Goal: Transaction & Acquisition: Book appointment/travel/reservation

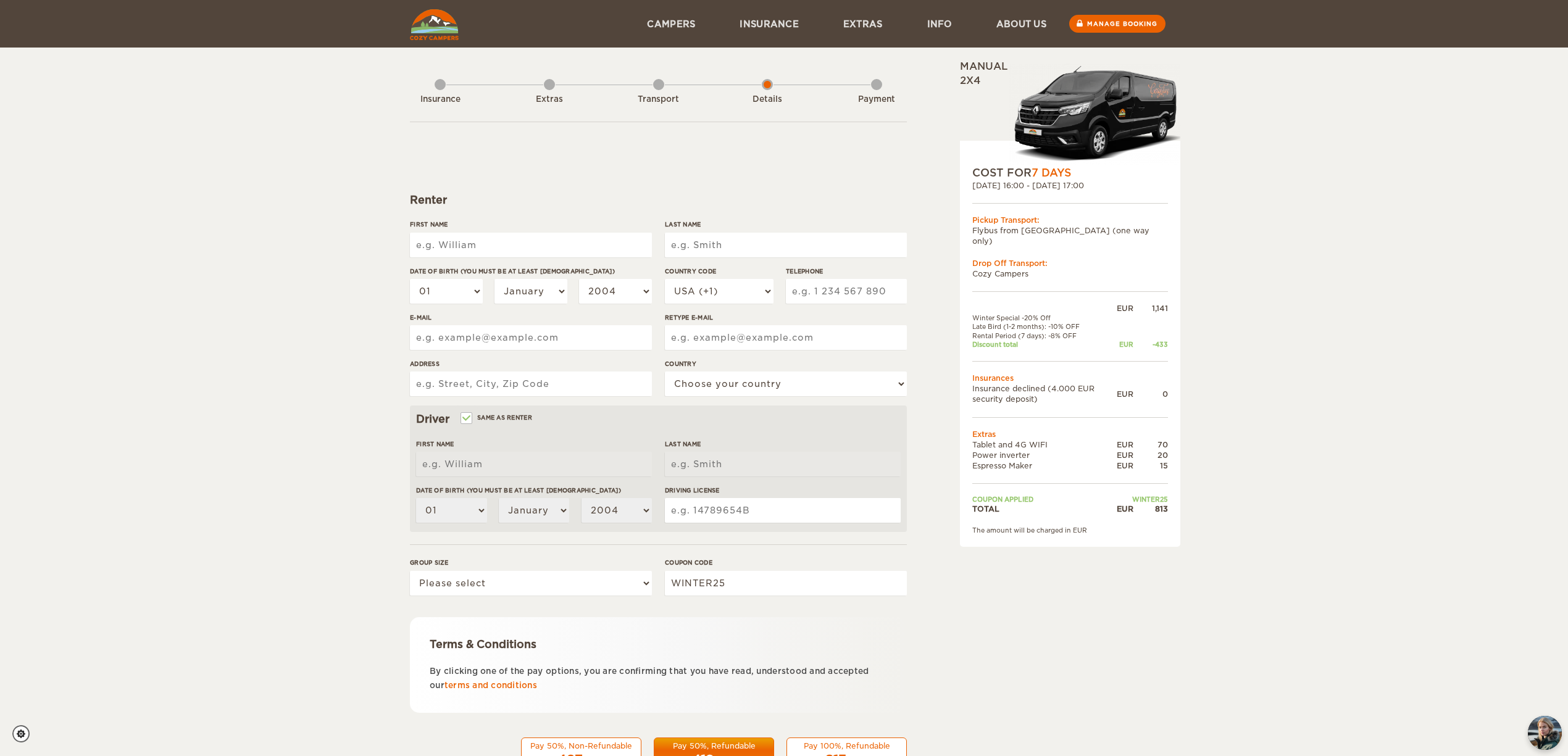
click at [471, 240] on input "First Name" at bounding box center [530, 244] width 242 height 25
type input "[PERSON_NAME]"
type input "Alexander"
select select "353"
type input "866617781"
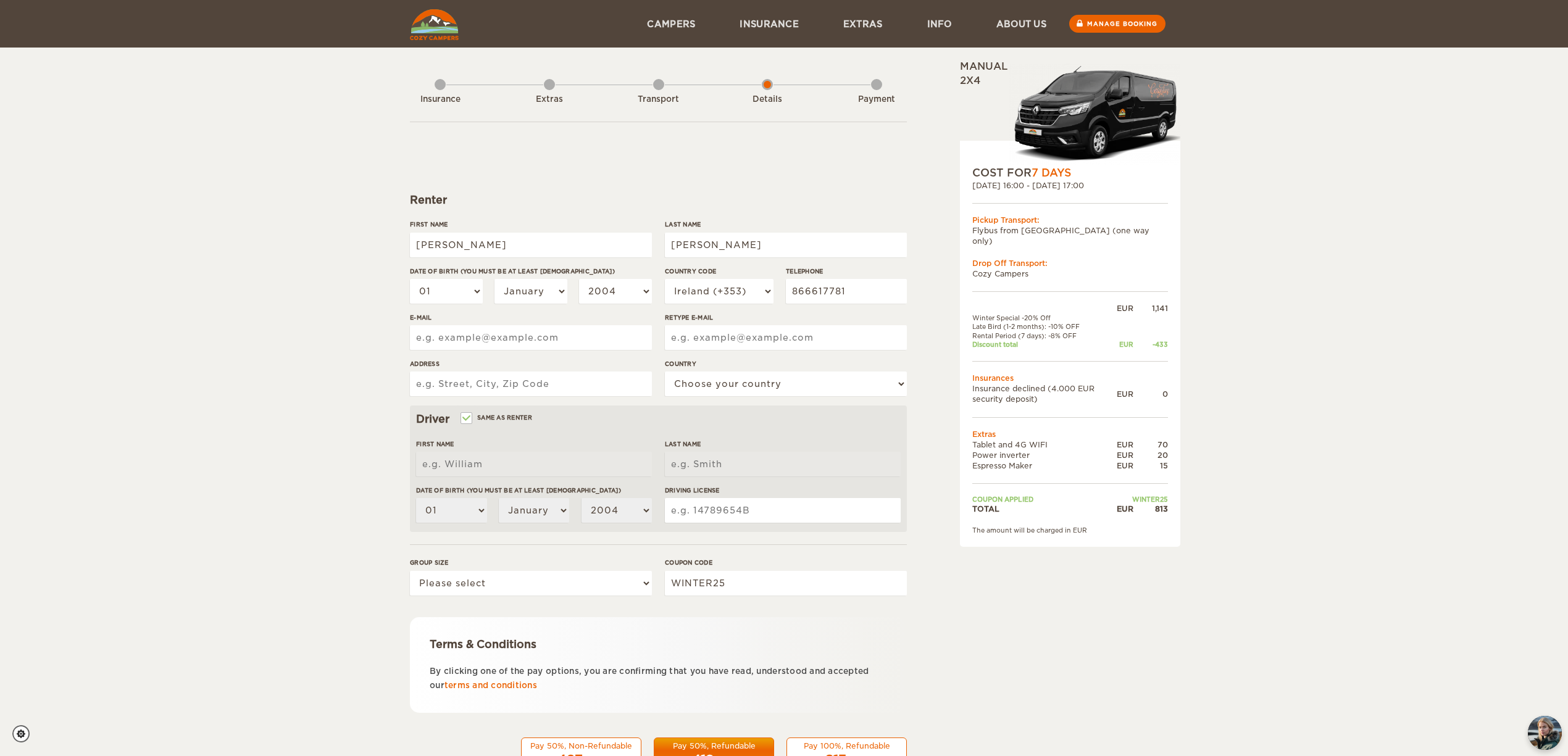
type input "ryana2602@gmail.com"
type input "20 Alden Road"
select select "98"
type input "[PERSON_NAME]"
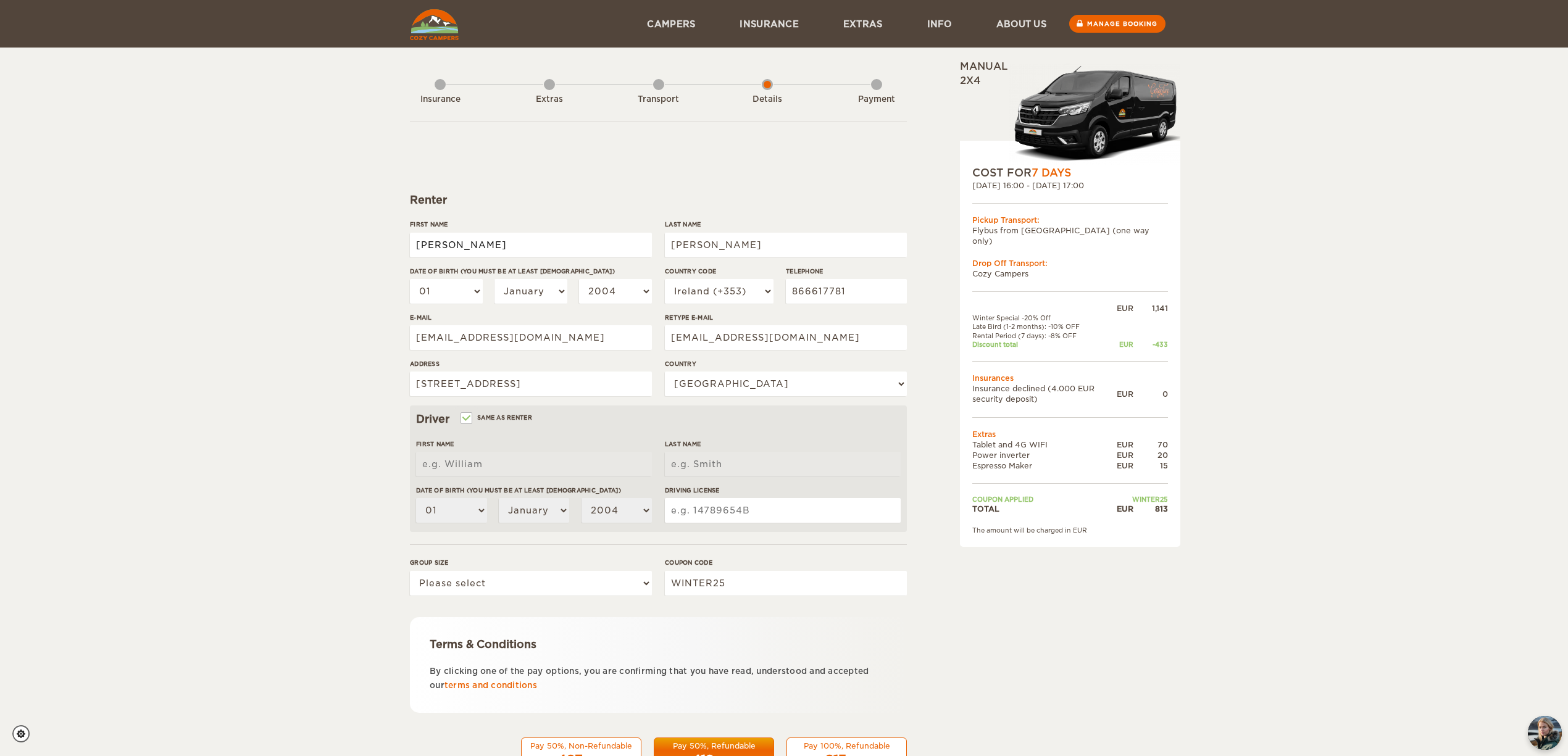
type input "Alexander"
click at [469, 295] on select "01 02 03 04 05 06 07 08 09 10 11 12 13 14 15 16 17 18 19 20 21 22 23 24 25 26 2…" at bounding box center [445, 291] width 73 height 25
select select "26"
click at [410, 279] on select "01 02 03 04 05 06 07 08 09 10 11 12 13 14 15 16 17 18 19 20 21 22 23 24 25 26 2…" at bounding box center [445, 291] width 73 height 25
select select "26"
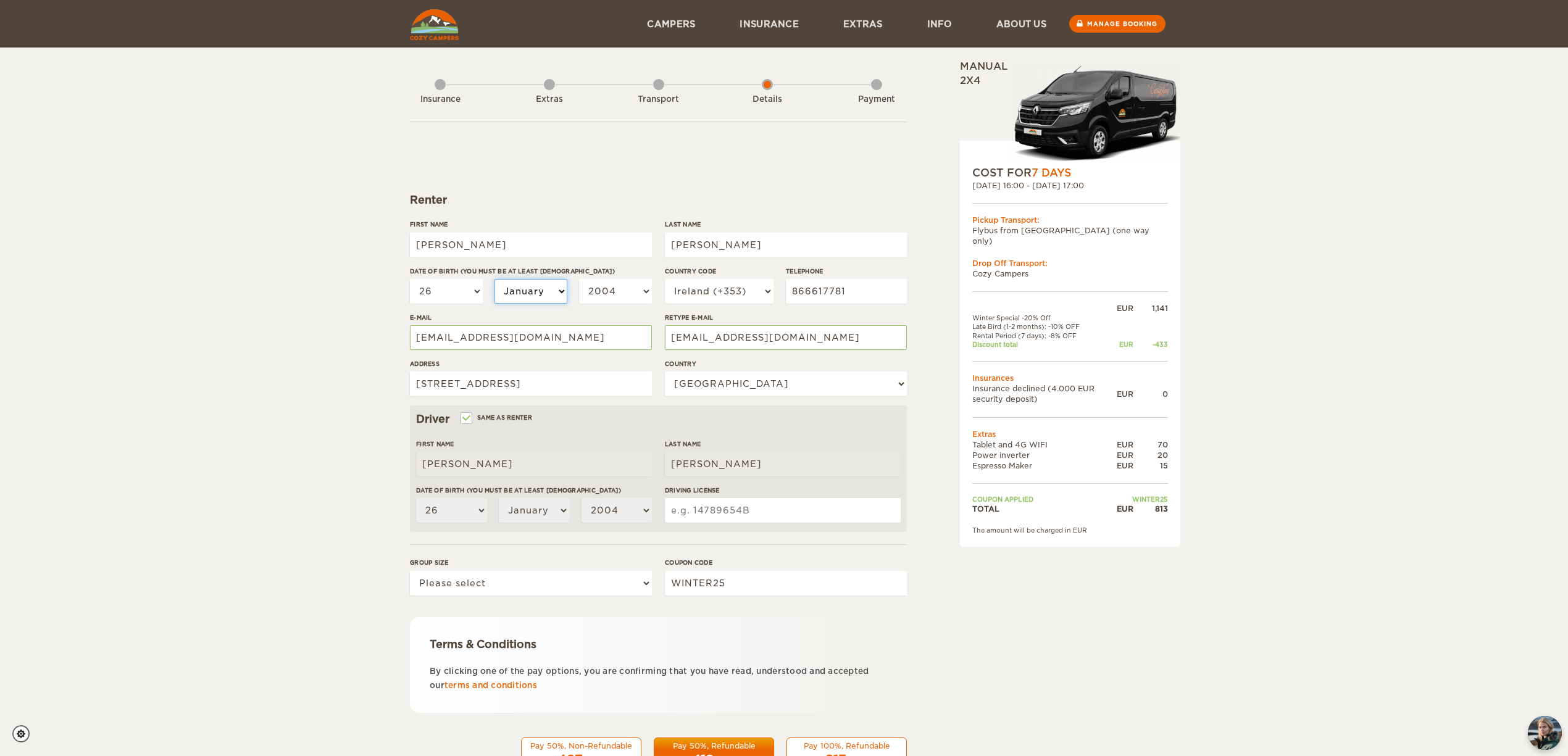
click at [542, 283] on select "January February March April May June July August September October November De…" at bounding box center [530, 291] width 73 height 25
select select "02"
click at [494, 279] on select "January February March April May June July August September October November De…" at bounding box center [530, 291] width 73 height 25
select select "02"
click at [602, 294] on select "2004 2003 2002 2001 2000 1999 1998 1997 1996 1995 1994 1993 1992 1991 1990 1989…" at bounding box center [615, 291] width 73 height 25
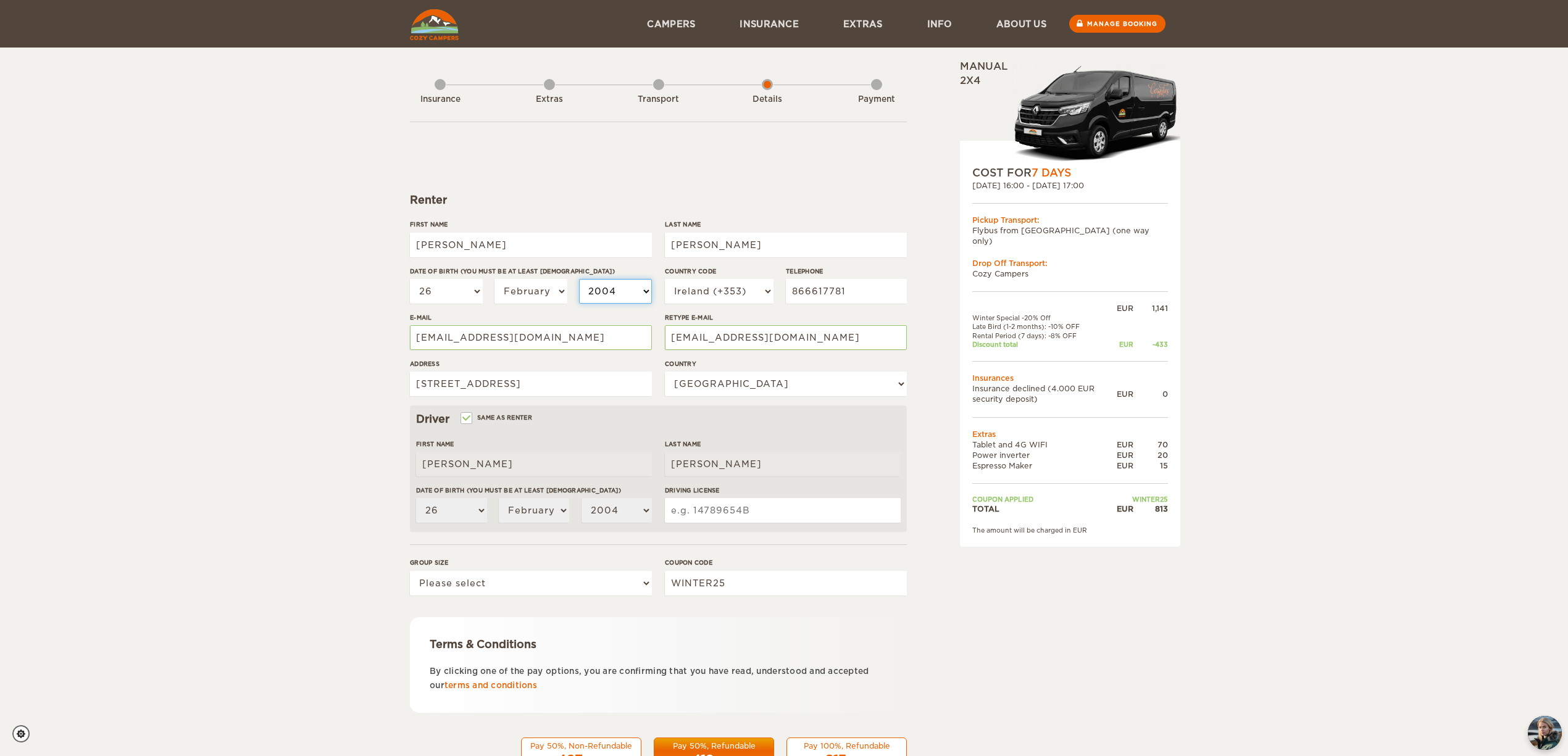
select select "2000"
click at [579, 279] on select "2004 2003 2002 2001 2000 1999 1998 1997 1996 1995 1994 1993 1992 1991 1990 1989…" at bounding box center [615, 291] width 73 height 25
select select "2000"
click at [699, 513] on input "Driving License" at bounding box center [783, 510] width 236 height 25
click at [460, 587] on select "Please select 1 2 3" at bounding box center [530, 583] width 242 height 25
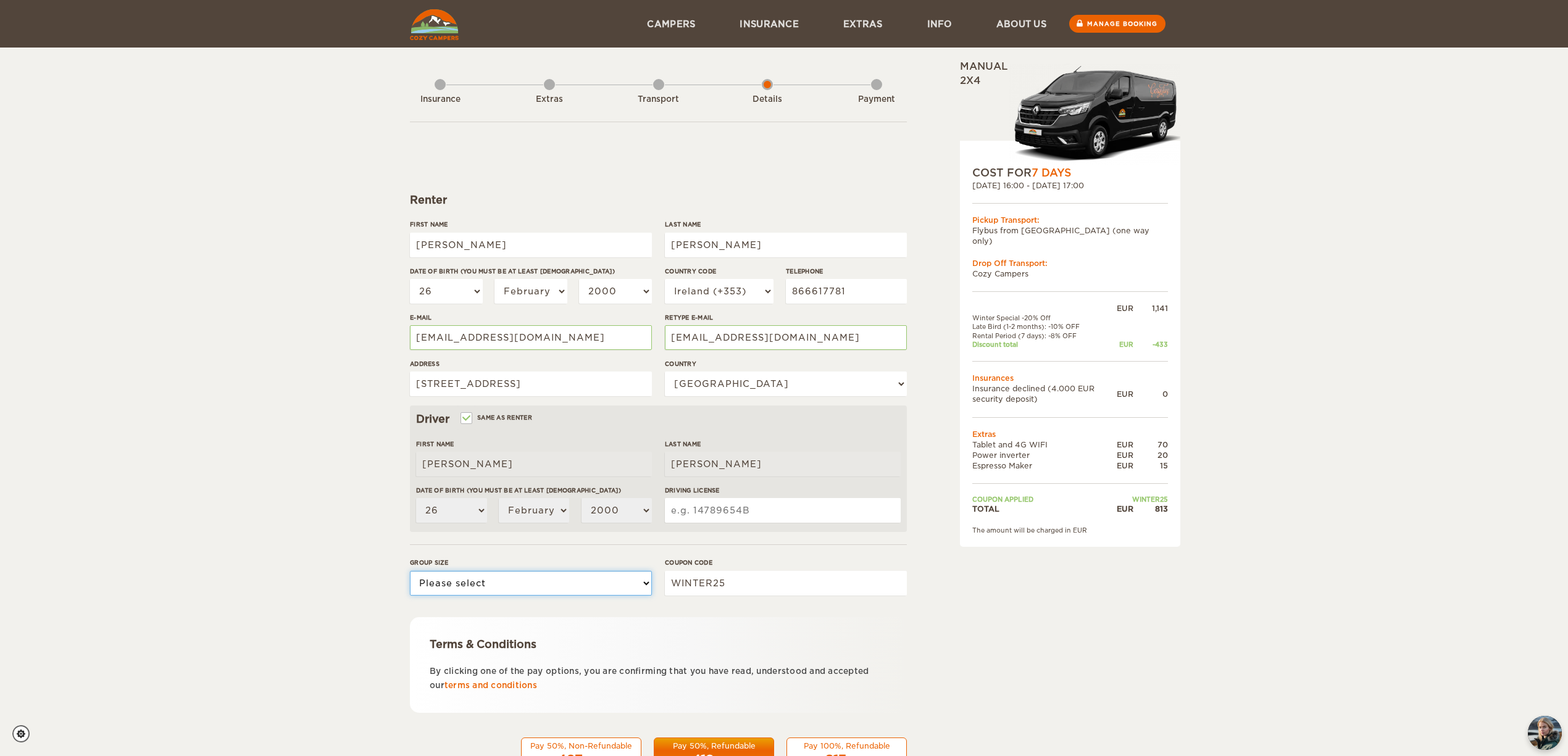
select select "2"
click at [410, 571] on select "Please select 1 2 3" at bounding box center [530, 583] width 242 height 25
click at [697, 512] on input "Driving License" at bounding box center [783, 510] width 236 height 25
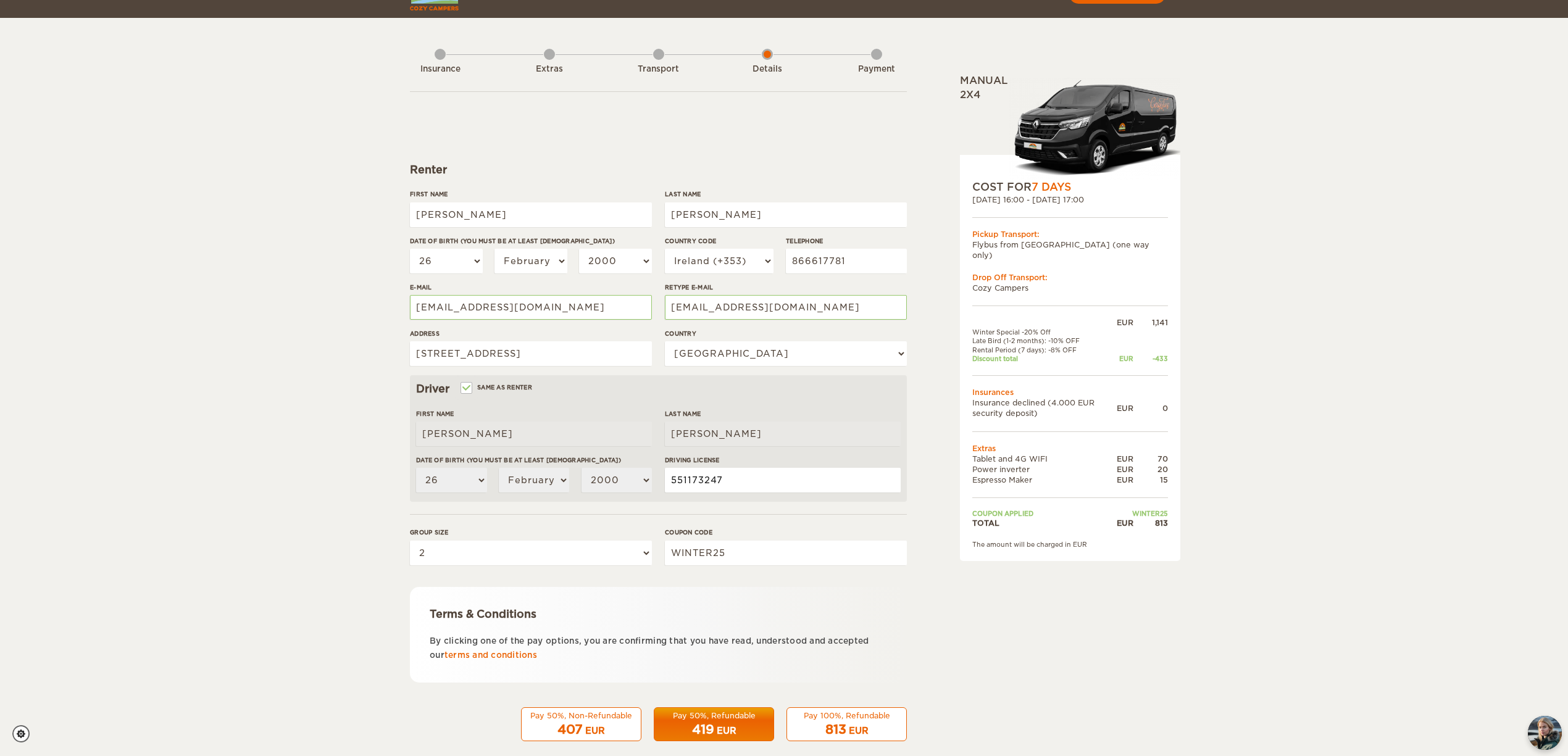
scroll to position [47, 0]
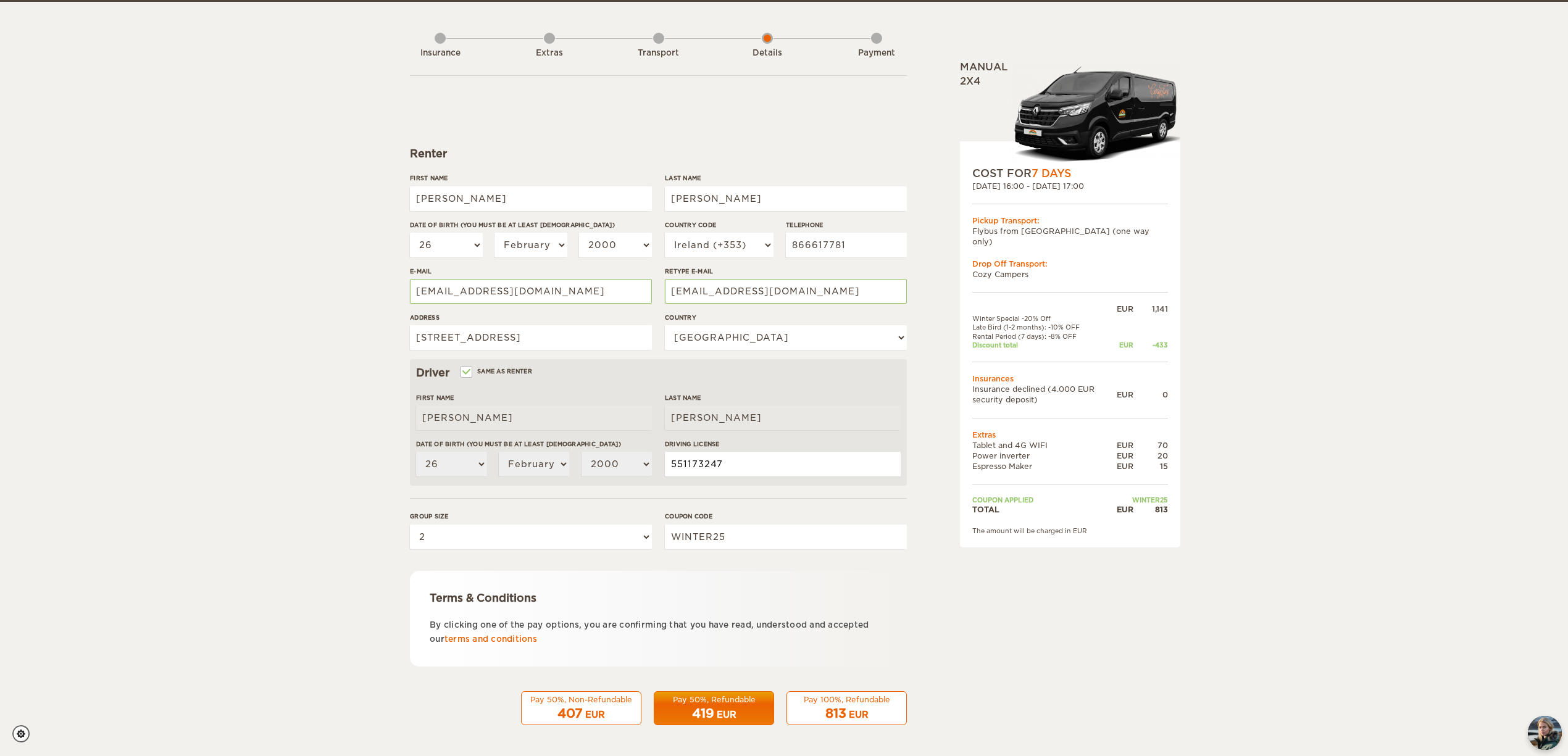
type input "551173247"
click at [874, 701] on div "Pay 100%, Refundable" at bounding box center [846, 699] width 104 height 10
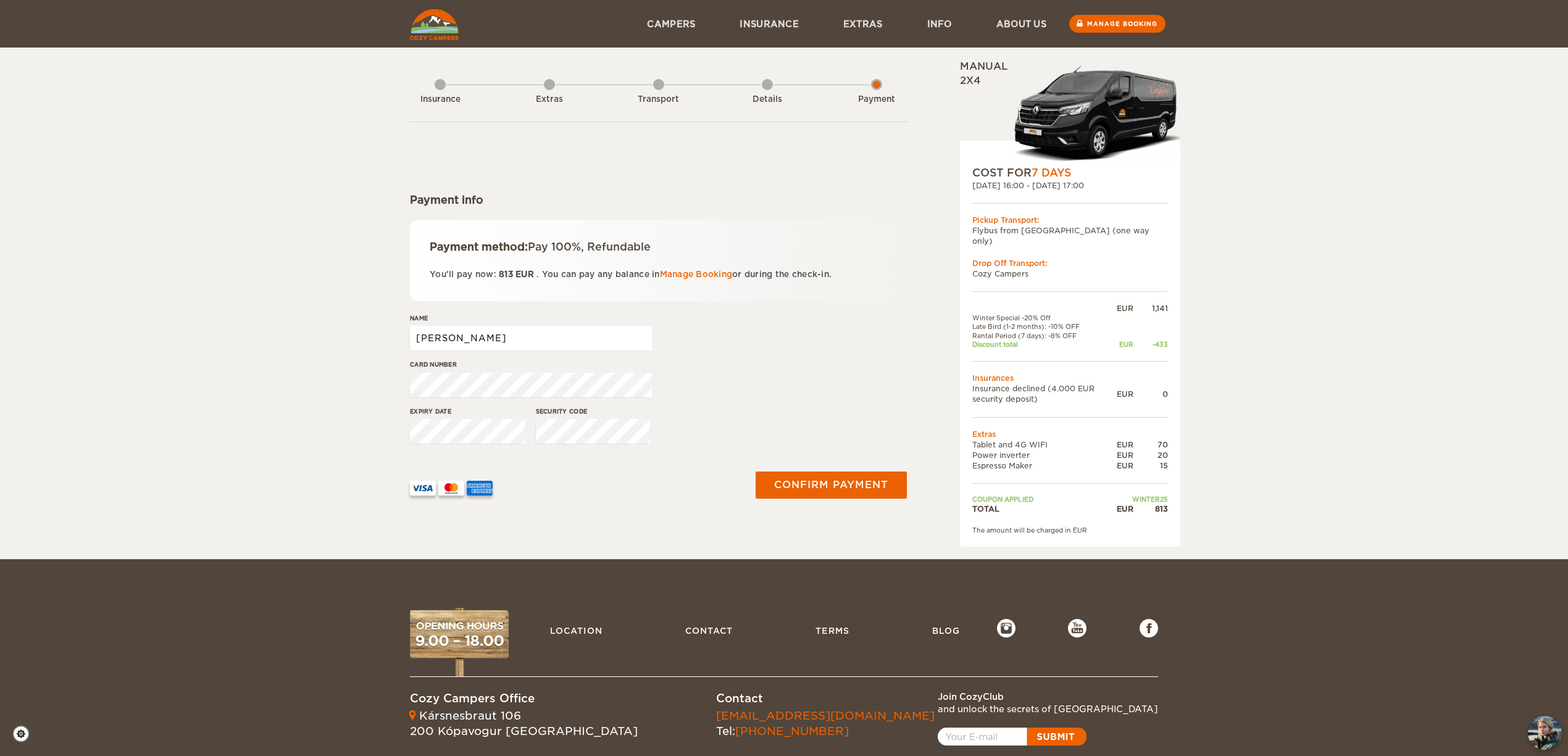
click at [477, 338] on input "[PERSON_NAME]" at bounding box center [530, 337] width 242 height 25
type input "[PERSON_NAME]"
click at [830, 478] on button "Confirm payment" at bounding box center [831, 485] width 156 height 28
